Goal: Transaction & Acquisition: Obtain resource

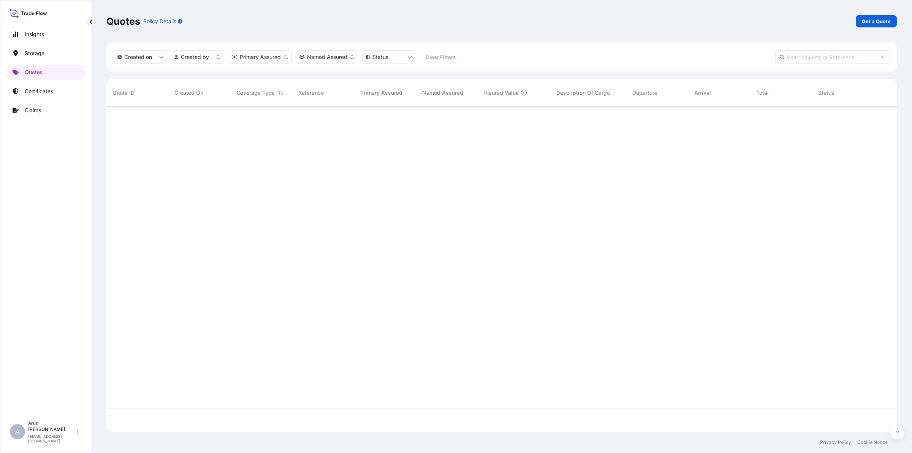
scroll to position [322, 783]
click at [877, 21] on p "Get a Quote" at bounding box center [876, 21] width 29 height 8
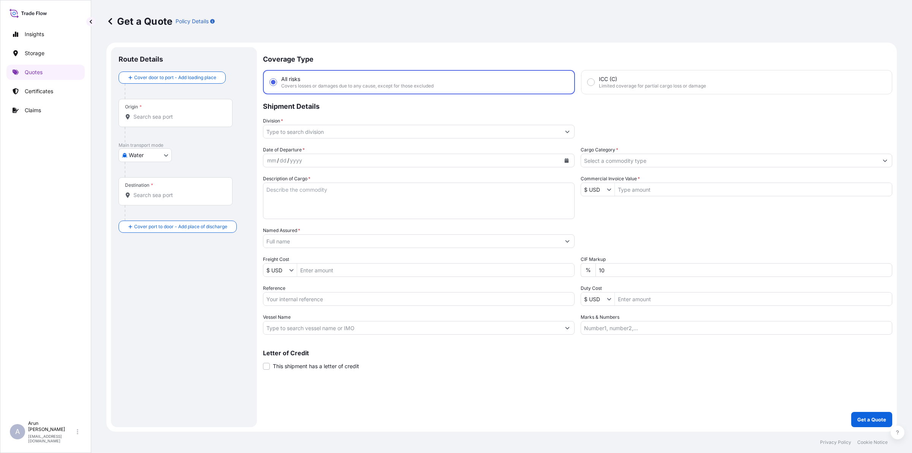
click at [158, 157] on body "Insights Storage Quotes Certificates Claims A [PERSON_NAME] [PERSON_NAME][EMAIL…" at bounding box center [456, 226] width 912 height 453
click at [137, 199] on span "Inland" at bounding box center [140, 202] width 15 height 8
select select "Inland"
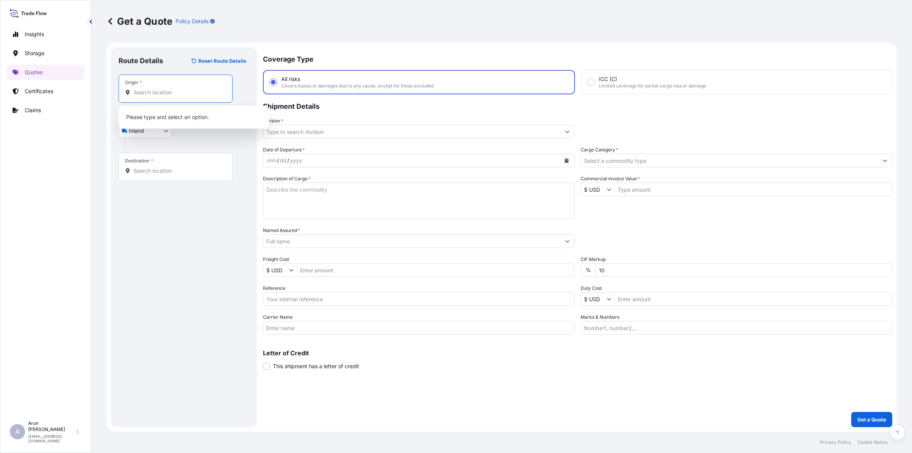
click at [156, 92] on input "Origin *" at bounding box center [178, 93] width 90 height 8
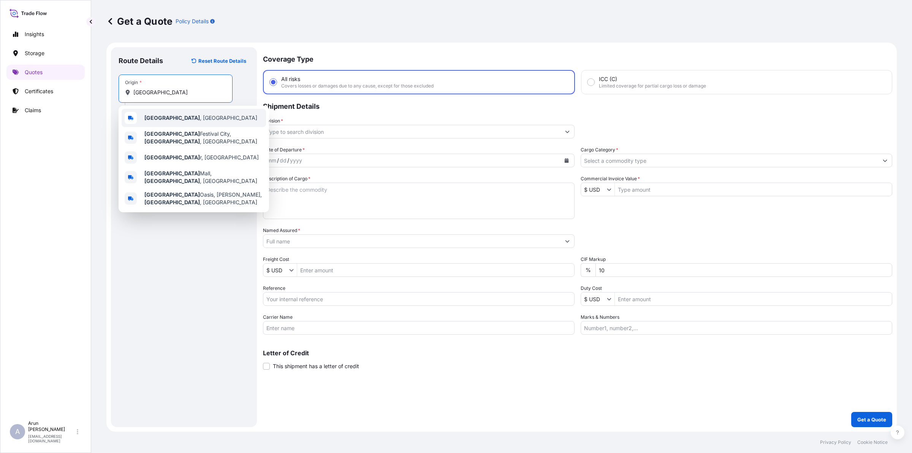
click at [169, 112] on div "[GEOGRAPHIC_DATA] , [GEOGRAPHIC_DATA]" at bounding box center [194, 118] width 144 height 18
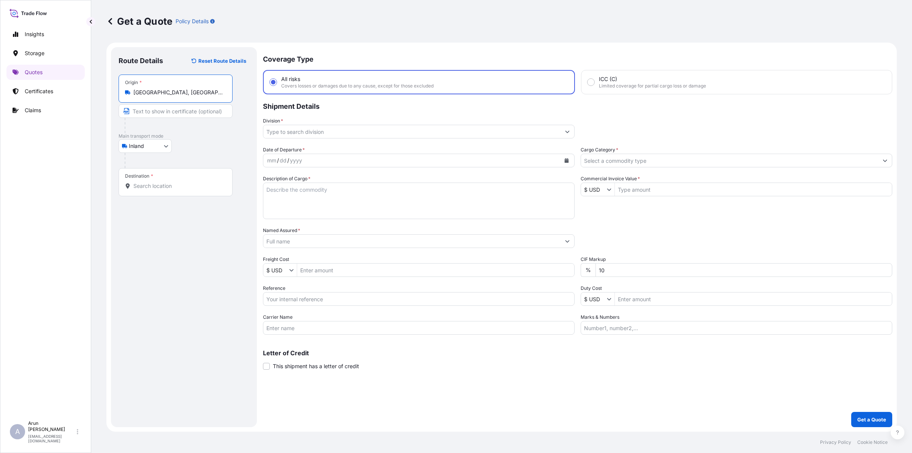
type input "[GEOGRAPHIC_DATA], [GEOGRAPHIC_DATA]"
click at [183, 108] on input "Text to appear on certificate" at bounding box center [176, 111] width 114 height 14
type input "QATAR WIRE PRODUCTS CO LLC., [GEOGRAPHIC_DATA], [GEOGRAPHIC_DATA]"
click at [224, 111] on input "QATAR WIRE PRODUCTS CO LLC., [GEOGRAPHIC_DATA], [GEOGRAPHIC_DATA]" at bounding box center [176, 111] width 114 height 14
click at [207, 190] on div "Destination *" at bounding box center [176, 182] width 114 height 28
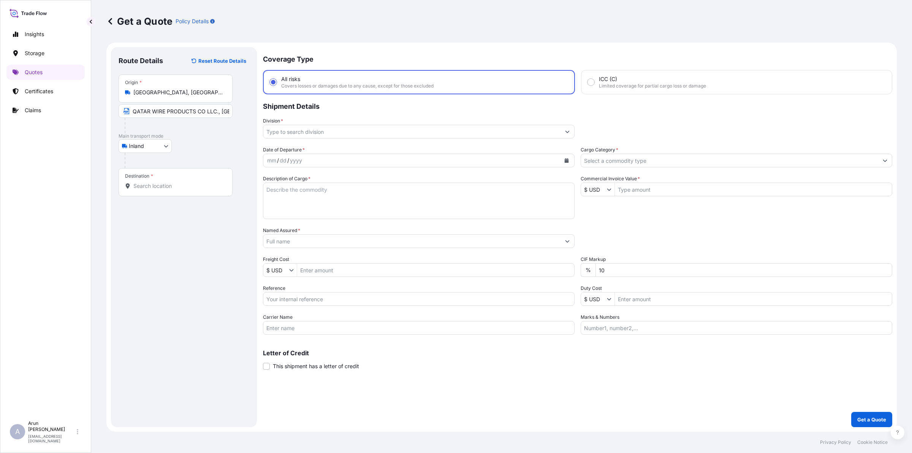
click at [207, 190] on input "Destination *" at bounding box center [178, 186] width 90 height 8
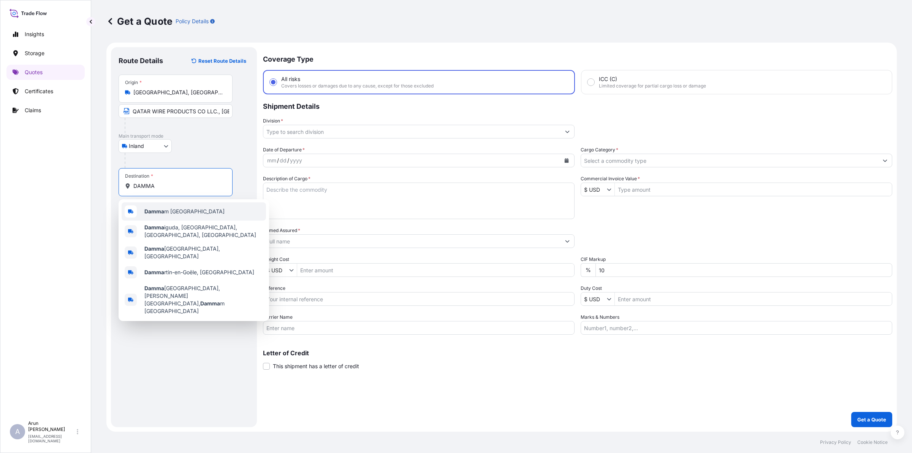
click at [198, 206] on div "Damma m [GEOGRAPHIC_DATA]" at bounding box center [194, 211] width 144 height 18
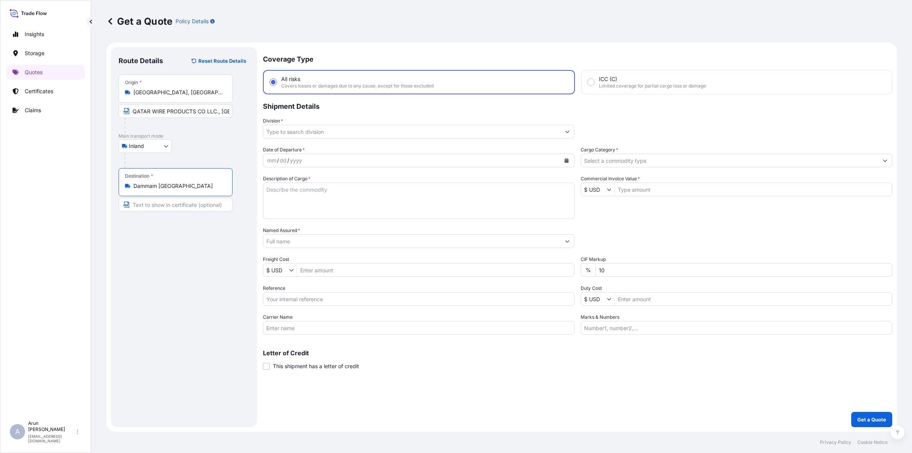
type input "Dammam [GEOGRAPHIC_DATA]"
click at [184, 168] on div "Destination * [GEOGRAPHIC_DATA] [GEOGRAPHIC_DATA]" at bounding box center [176, 182] width 114 height 28
click at [184, 182] on input "Dammam [GEOGRAPHIC_DATA]" at bounding box center [178, 186] width 90 height 8
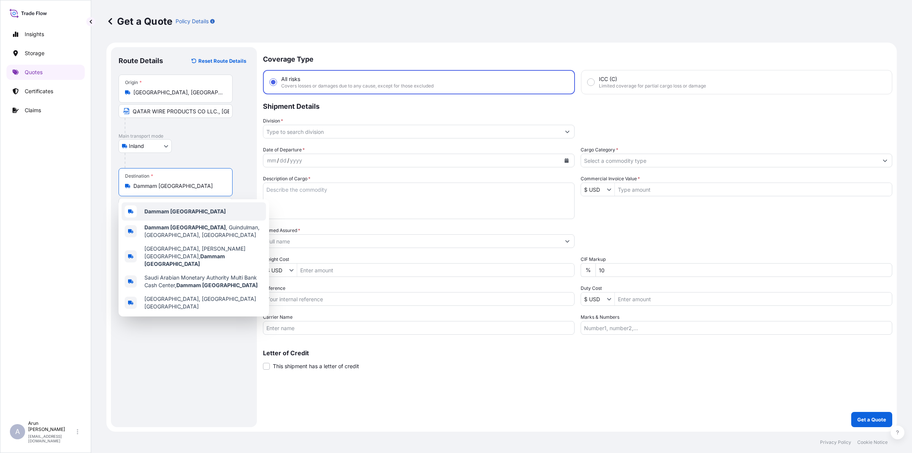
click at [183, 206] on div "Dammam [GEOGRAPHIC_DATA]" at bounding box center [194, 211] width 144 height 18
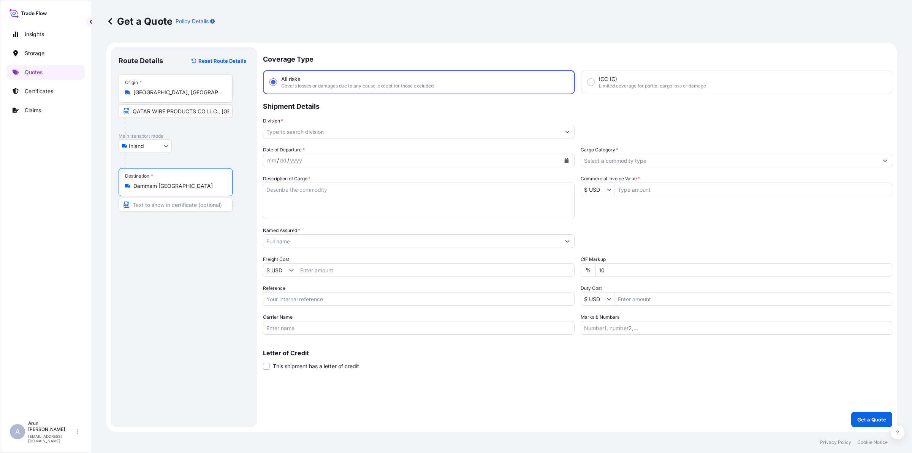
click at [185, 201] on input "Text to appear on certificate" at bounding box center [176, 205] width 114 height 14
click at [173, 206] on input "EASTERN STEEL FENCE FACTORY COMPANY.," at bounding box center [176, 205] width 114 height 14
click at [206, 206] on input "EASTERN STEEL FENCE FACTORY COMPANY.," at bounding box center [176, 205] width 114 height 14
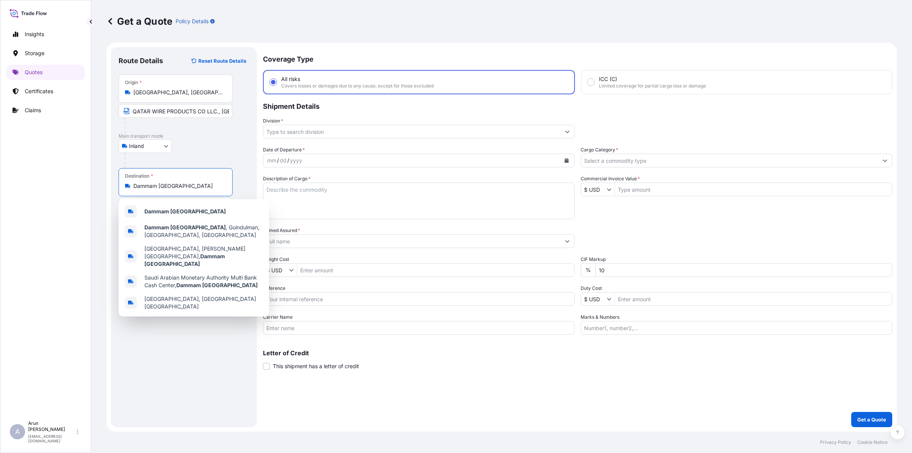
drag, startPoint x: 198, startPoint y: 189, endPoint x: 96, endPoint y: 189, distance: 101.8
click at [96, 189] on div "Get a Quote Policy Details Route Details Reset Route Details Place of loading R…" at bounding box center [501, 215] width 821 height 431
click at [190, 213] on b "Dammam [GEOGRAPHIC_DATA]" at bounding box center [184, 211] width 81 height 6
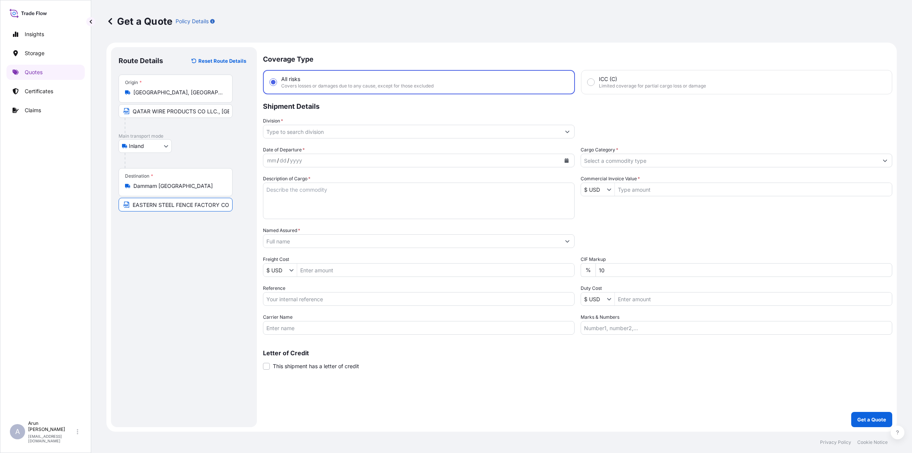
click at [228, 205] on input "EASTERN STEEL FENCE FACTORY COMPANY.," at bounding box center [176, 205] width 114 height 14
paste input "Dammam [GEOGRAPHIC_DATA]"
click at [173, 209] on input "EASTERN STEEL FENCE FACTORY COMPANY.,[GEOGRAPHIC_DATA] [GEOGRAPHIC_DATA]" at bounding box center [176, 205] width 114 height 14
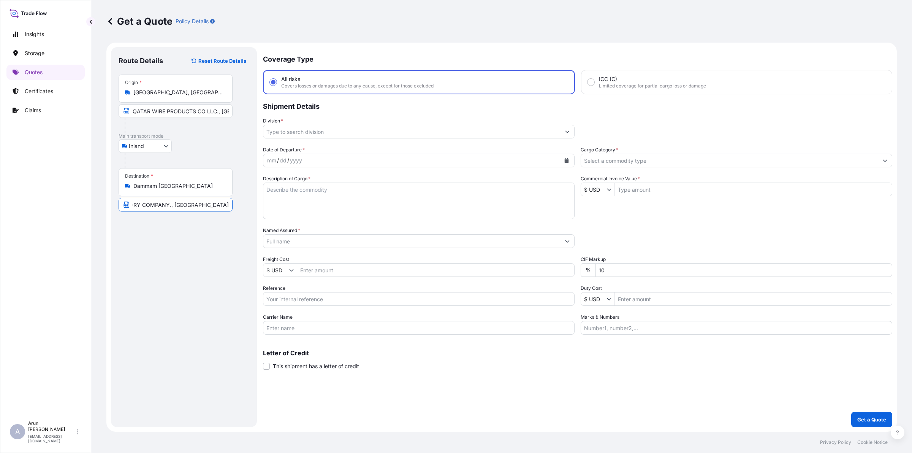
type input "EASTERN STEEL FENCE FACTORY COMPANY., [GEOGRAPHIC_DATA] [GEOGRAPHIC_DATA]"
click at [343, 122] on div "Division *" at bounding box center [419, 127] width 312 height 21
click at [338, 134] on input "Division *" at bounding box center [411, 132] width 297 height 14
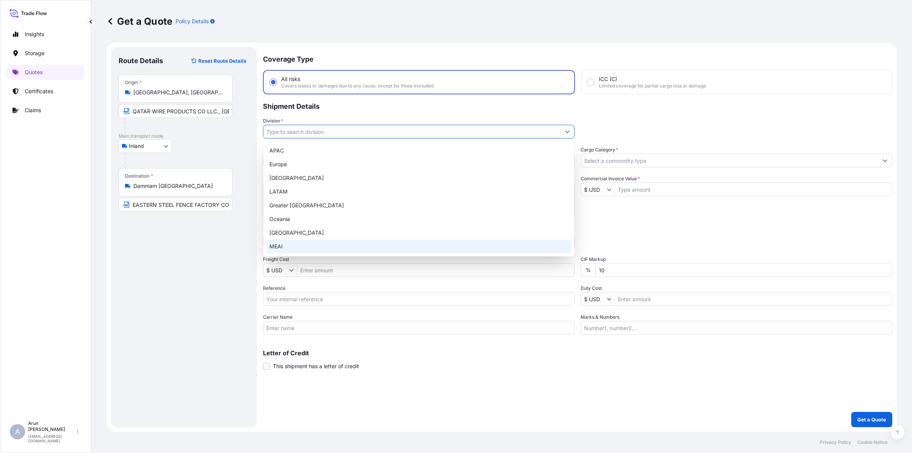
click at [279, 249] on div "MEAI" at bounding box center [418, 246] width 305 height 14
type input "MEAI"
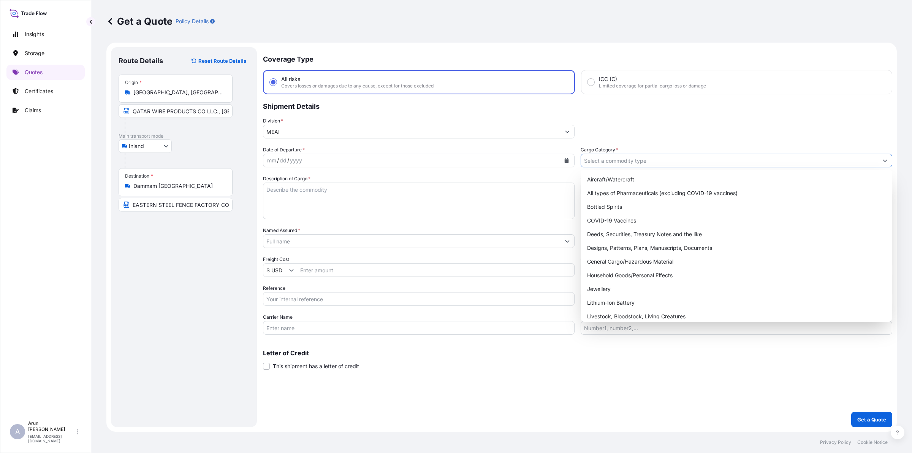
click at [608, 155] on input "Cargo Category *" at bounding box center [729, 161] width 297 height 14
click at [605, 255] on div "General Cargo/Hazardous Material" at bounding box center [736, 262] width 305 height 14
type input "General Cargo/Hazardous Material"
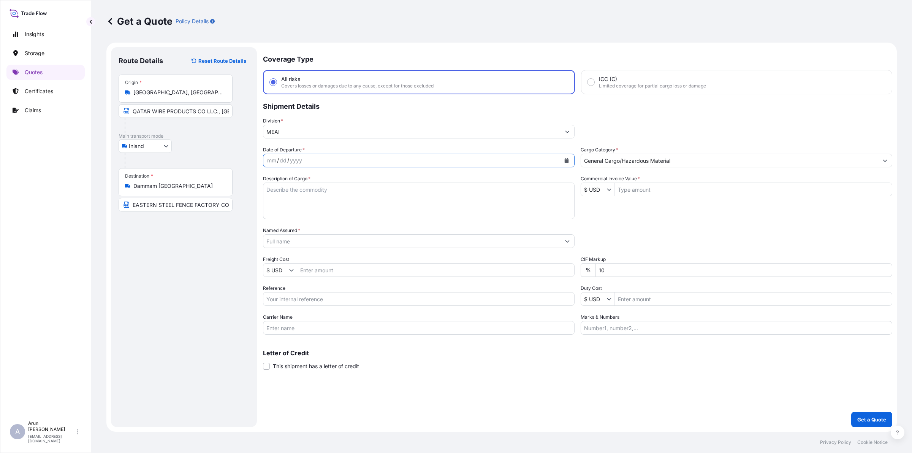
click at [564, 162] on button "Calendar" at bounding box center [566, 160] width 12 height 12
click at [301, 270] on div "30" at bounding box center [305, 267] width 14 height 14
click at [304, 201] on textarea "Description of Cargo *" at bounding box center [419, 200] width 312 height 36
type textarea "S"
type textarea "STEEL WIRES"
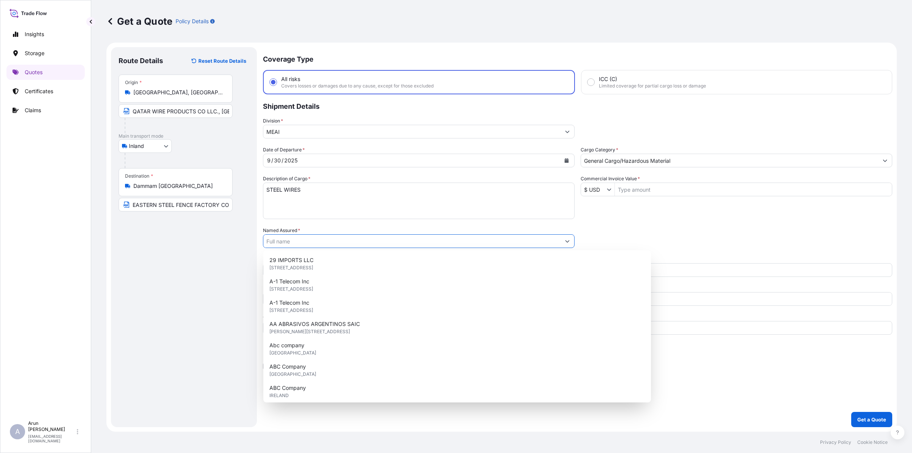
click at [312, 242] on input "Named Assured *" at bounding box center [411, 241] width 297 height 14
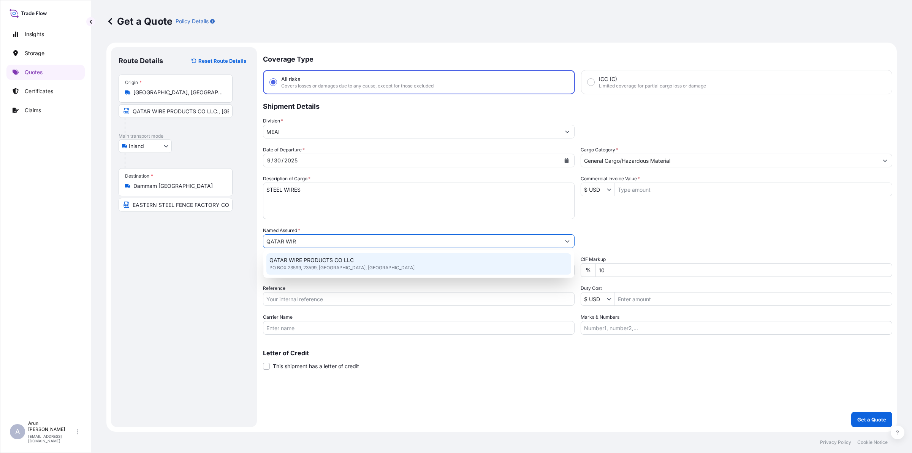
click at [324, 259] on span "QATAR WIRE PRODUCTS CO LLC" at bounding box center [311, 260] width 84 height 8
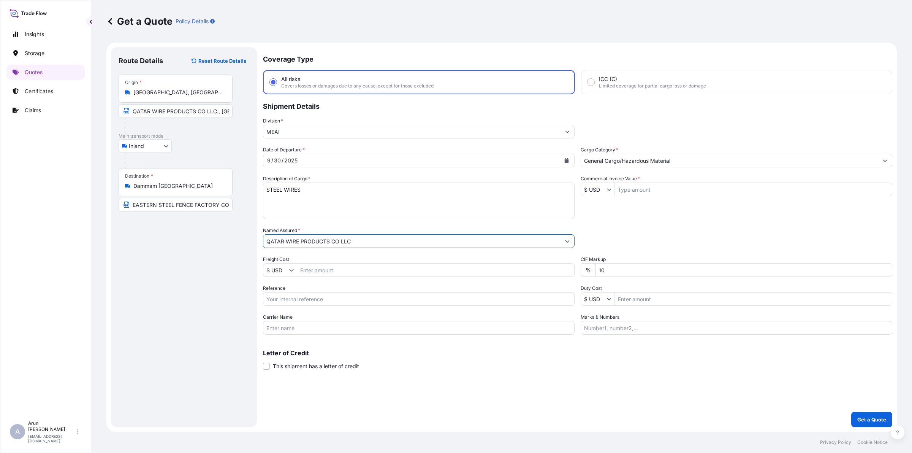
type input "QATAR WIRE PRODUCTS CO LLC"
click at [325, 271] on input "Freight Cost" at bounding box center [435, 270] width 277 height 14
click at [682, 188] on input "Commercial Invoice Value *" at bounding box center [753, 189] width 277 height 14
type input "20,425"
click at [326, 298] on input "Reference" at bounding box center [419, 299] width 312 height 14
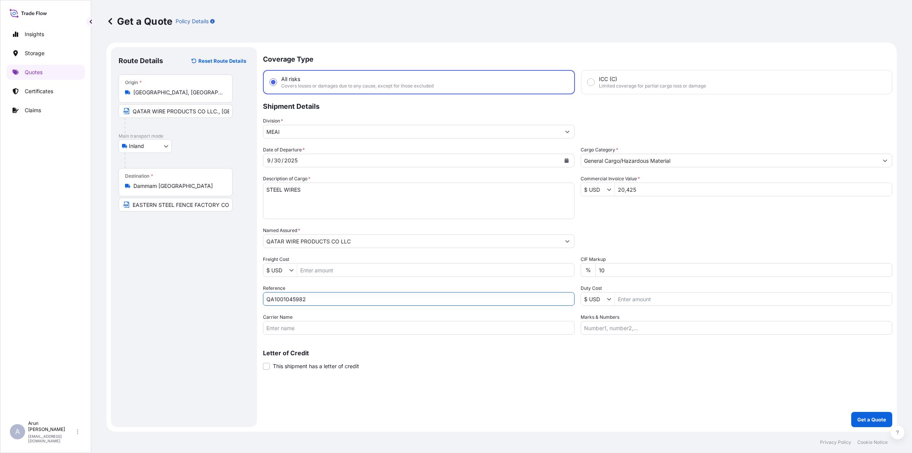
type input "QA1001045982"
click at [316, 325] on input "Carrier Name" at bounding box center [419, 328] width 312 height 14
type input "BY TRUCK"
click at [675, 323] on input "Marks & Numbers" at bounding box center [737, 328] width 312 height 14
drag, startPoint x: 619, startPoint y: 328, endPoint x: 649, endPoint y: 332, distance: 30.6
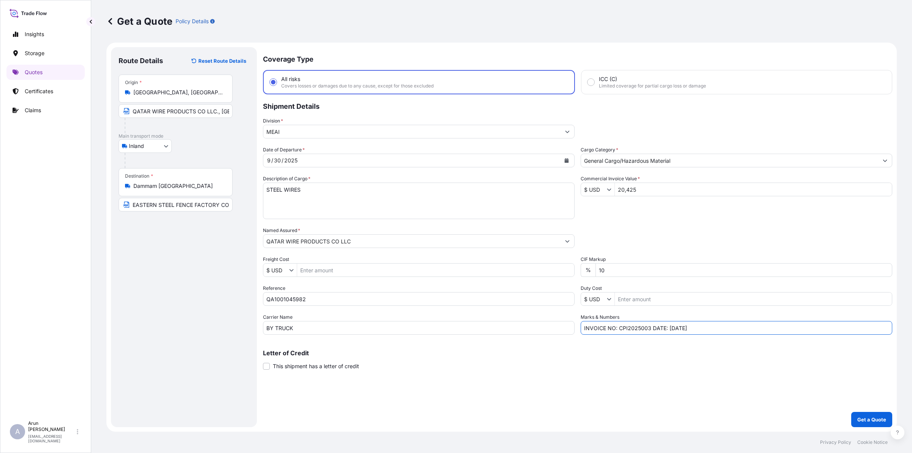
click at [649, 332] on input "INVOICE NO: CPI2025003 DATE: [DATE]" at bounding box center [737, 328] width 312 height 14
click at [662, 326] on input "INVOICE NO: 2687/25 DATE: [DATE]" at bounding box center [737, 328] width 312 height 14
click at [721, 332] on input "INVOICE NO: 2687/25 DATE: [DATE]" at bounding box center [737, 328] width 312 height 14
type input "INVOICE NO: 2687/25 DATE: [DATE]"
drag, startPoint x: 641, startPoint y: 269, endPoint x: 591, endPoint y: 272, distance: 49.9
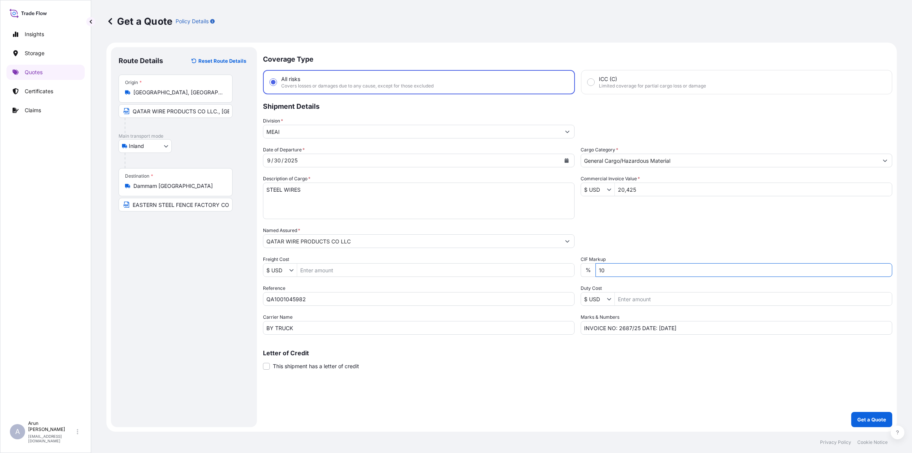
click at [591, 272] on div "% 10" at bounding box center [737, 270] width 312 height 14
type input "0"
click at [871, 424] on button "Get a Quote" at bounding box center [871, 419] width 41 height 15
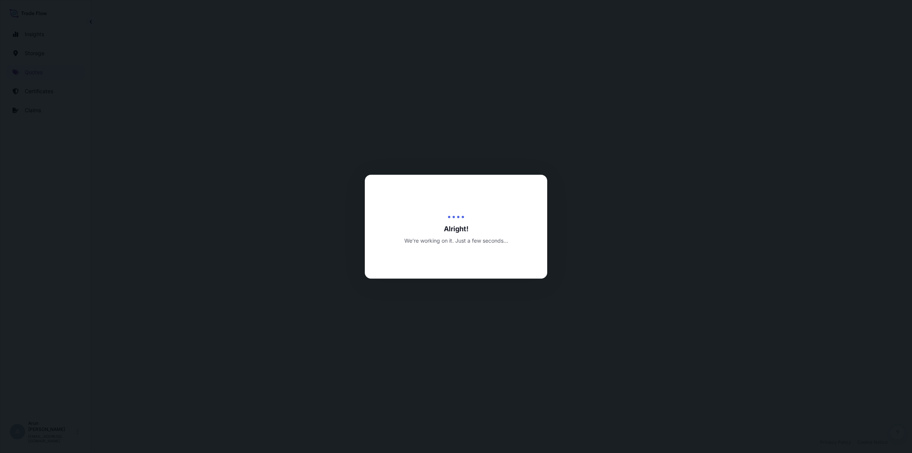
select select "Inland"
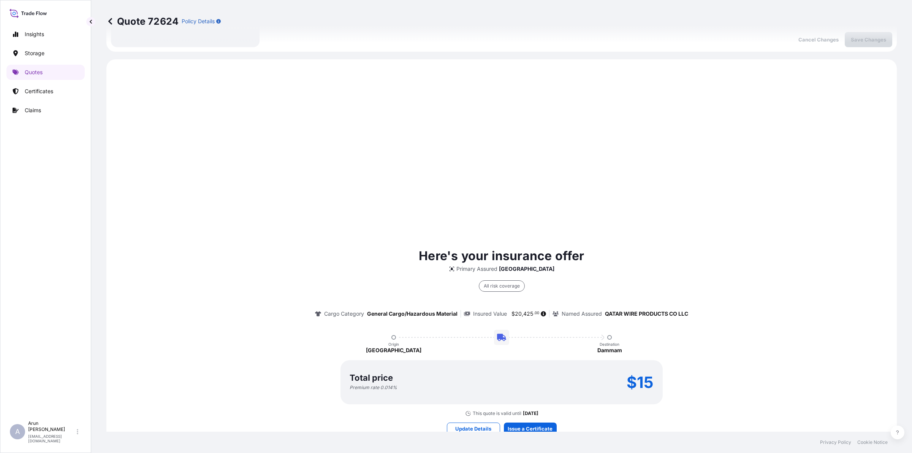
scroll to position [364, 0]
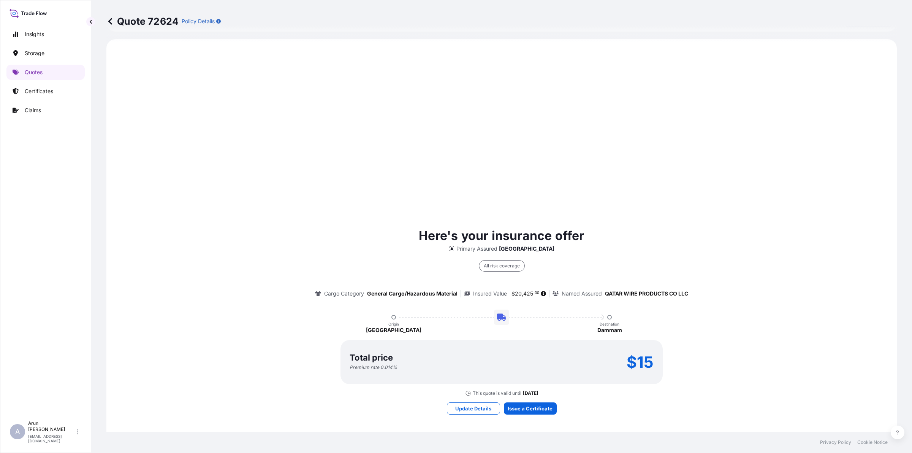
click at [542, 416] on div "Here's your insurance offer Primary Assured Qatar All risk coverage Cargo Categ…" at bounding box center [501, 320] width 769 height 541
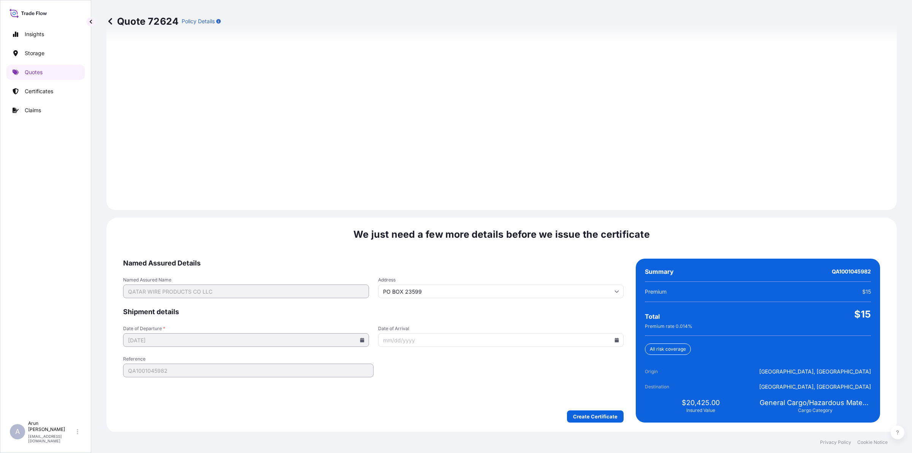
scroll to position [979, 0]
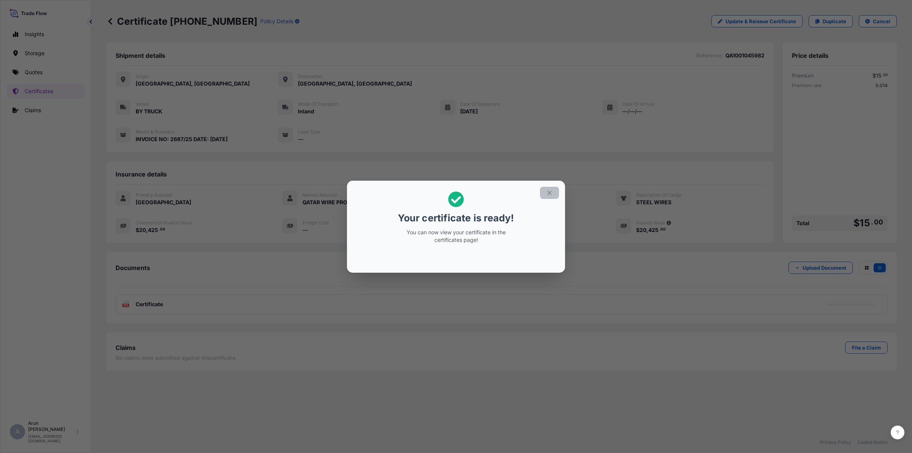
click at [547, 194] on icon "button" at bounding box center [549, 192] width 7 height 7
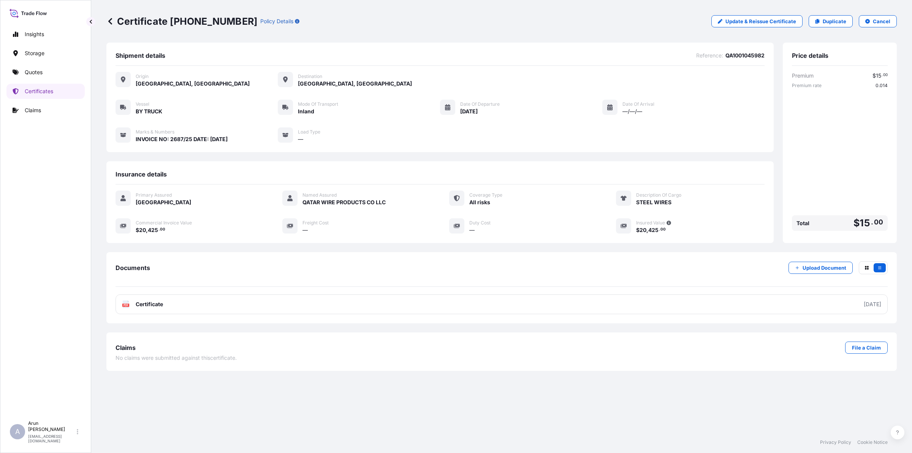
click at [215, 305] on link "PDF Certificate [DATE]" at bounding box center [502, 304] width 772 height 20
